Goal: Entertainment & Leisure: Consume media (video, audio)

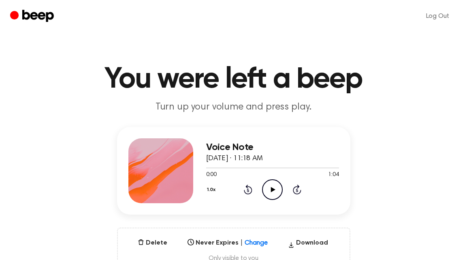
click at [277, 189] on icon "Play Audio" at bounding box center [272, 189] width 21 height 21
click at [249, 186] on icon at bounding box center [248, 189] width 9 height 10
click at [250, 186] on icon at bounding box center [248, 189] width 9 height 10
click at [276, 190] on icon "Play Audio" at bounding box center [272, 189] width 21 height 21
click at [278, 186] on icon "Pause Audio" at bounding box center [272, 189] width 21 height 21
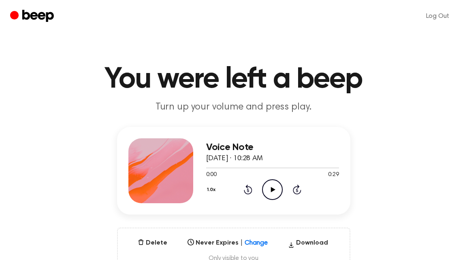
click at [272, 188] on icon at bounding box center [273, 189] width 4 height 5
click at [266, 186] on icon "Play Audio" at bounding box center [272, 189] width 21 height 21
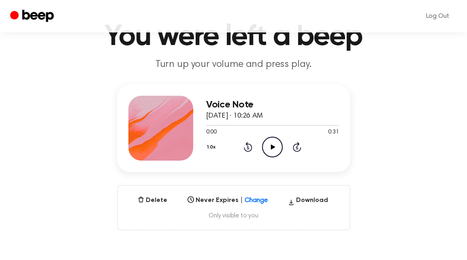
scroll to position [44, 0]
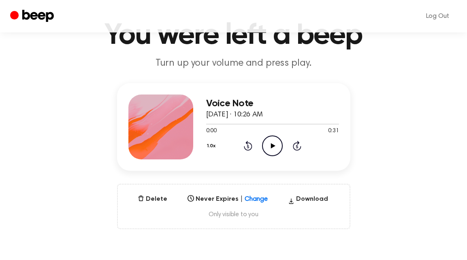
click at [279, 148] on icon "Play Audio" at bounding box center [272, 145] width 21 height 21
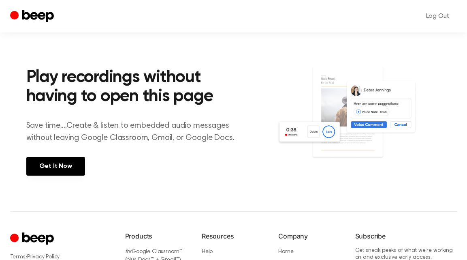
scroll to position [308, 0]
